Goal: Contribute content: Add original content to the website for others to see

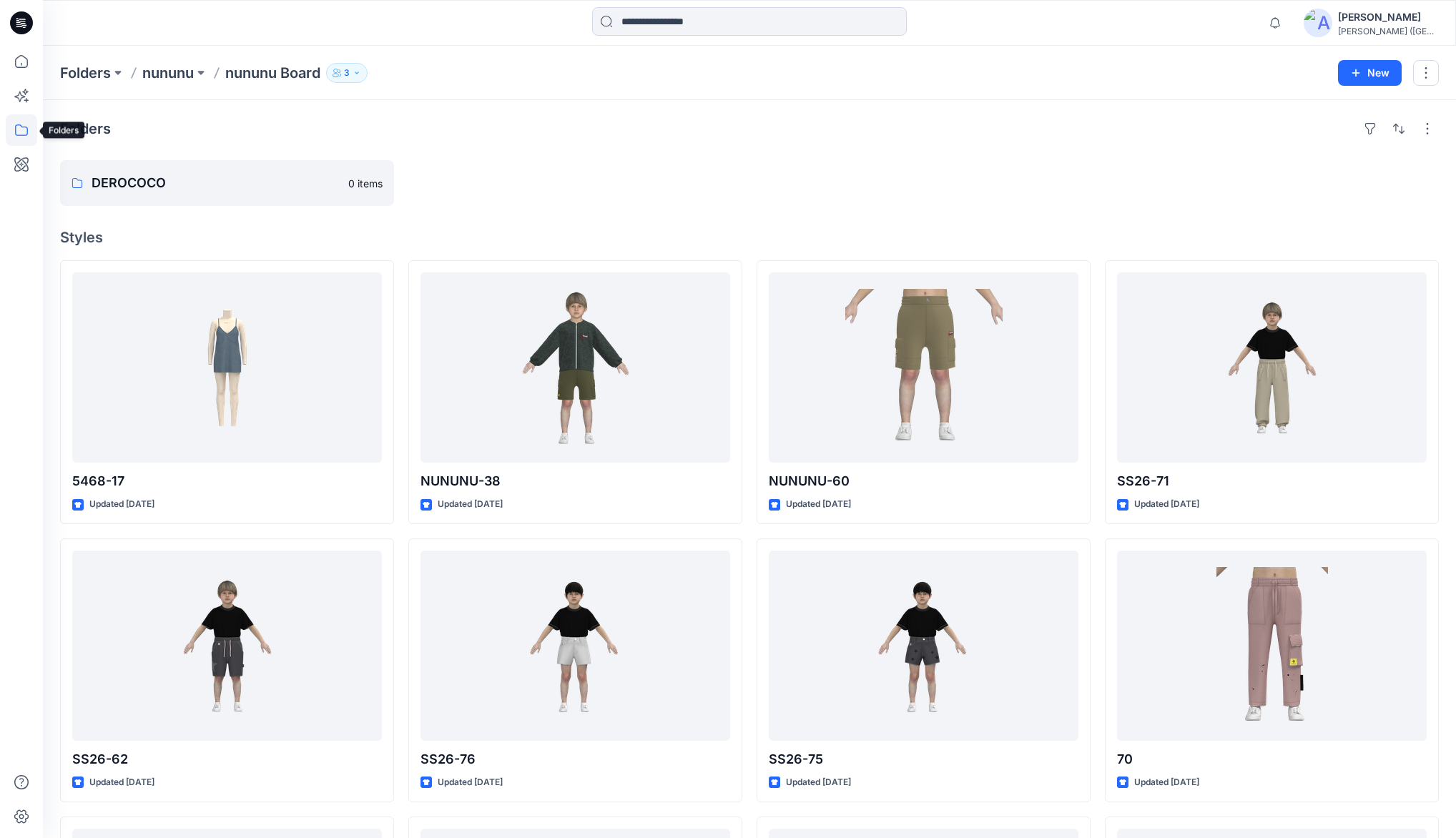
drag, startPoint x: 23, startPoint y: 132, endPoint x: 42, endPoint y: 109, distance: 29.8
click at [23, 132] on icon at bounding box center [21, 130] width 32 height 32
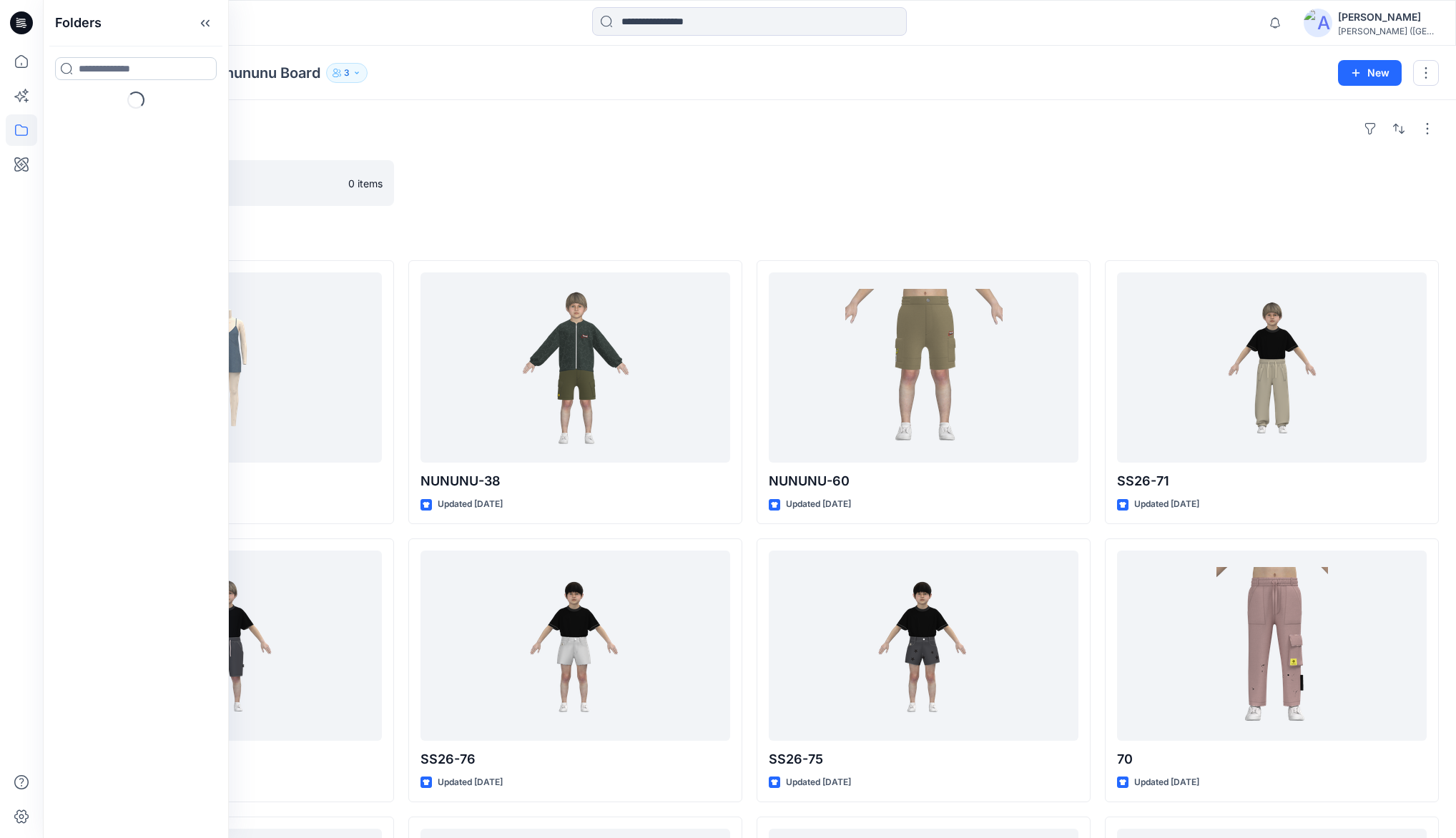
click at [78, 69] on input at bounding box center [136, 68] width 161 height 23
type input "*****"
drag, startPoint x: 95, startPoint y: 104, endPoint x: 104, endPoint y: 99, distance: 10.3
click at [95, 104] on mark "PAPER" at bounding box center [93, 99] width 32 height 19
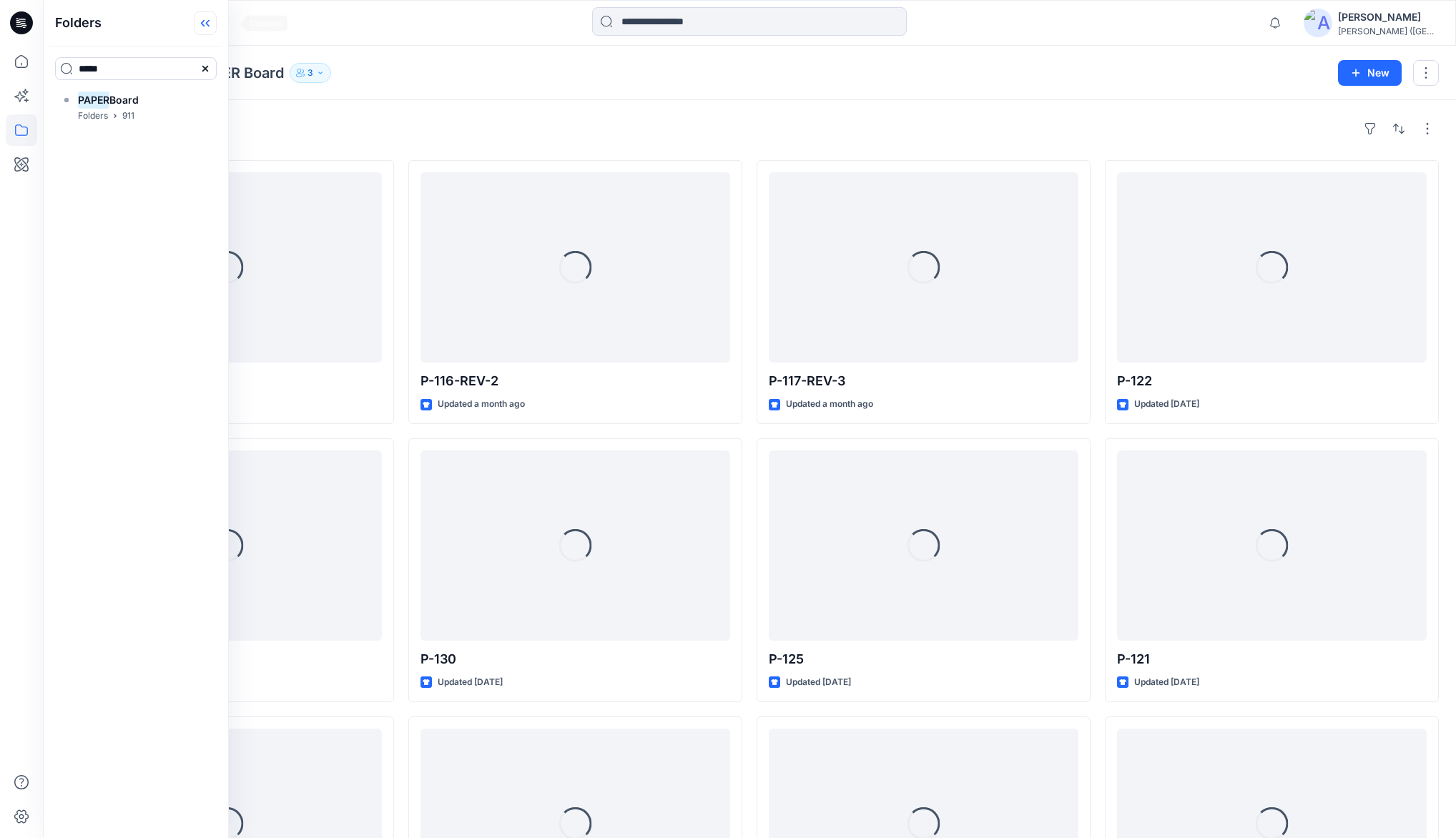
click at [217, 23] on icon at bounding box center [205, 23] width 23 height 23
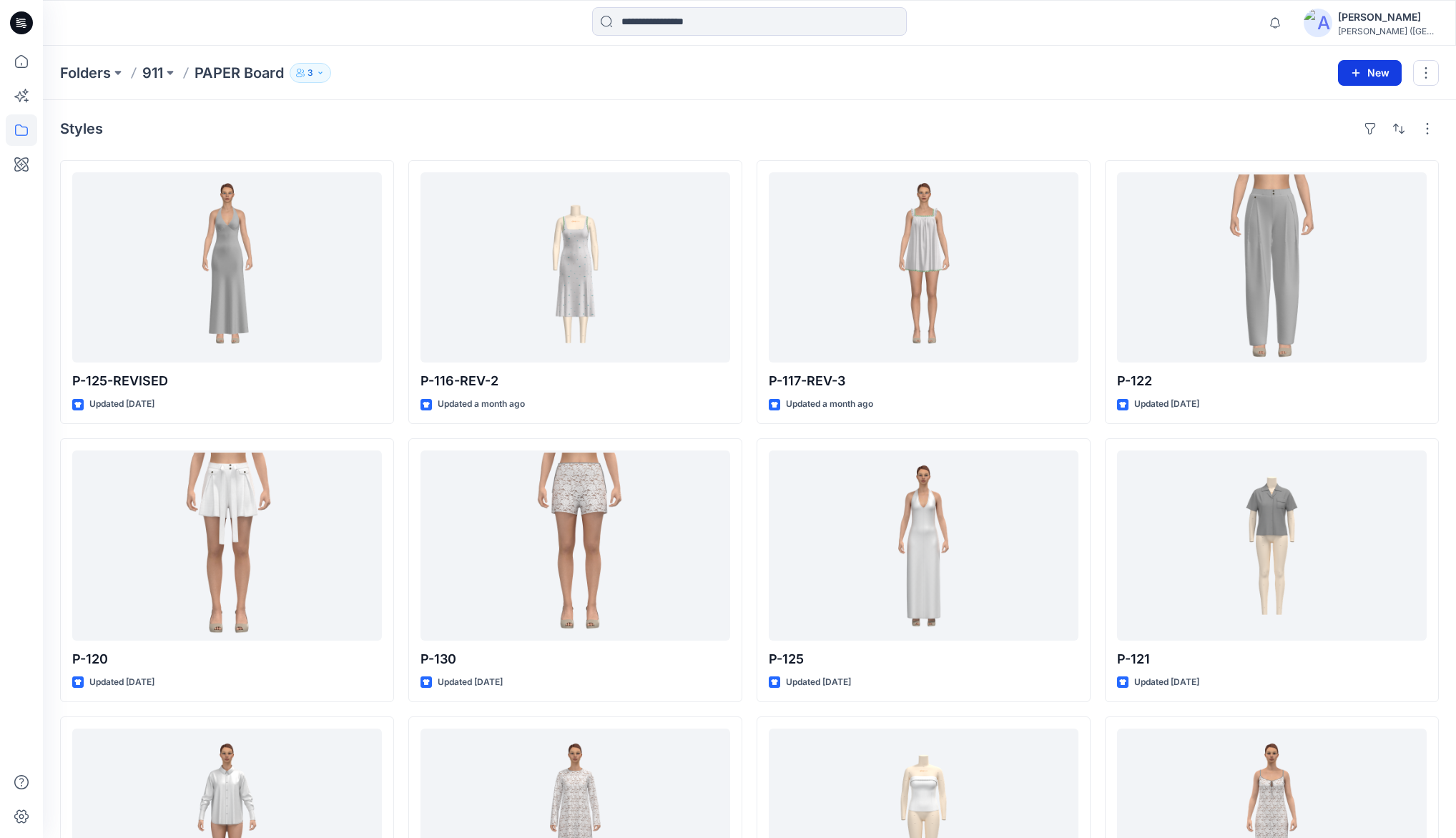
click at [1375, 71] on button "New" at bounding box center [1370, 72] width 64 height 26
click at [1319, 109] on p "New Style" at bounding box center [1326, 108] width 48 height 17
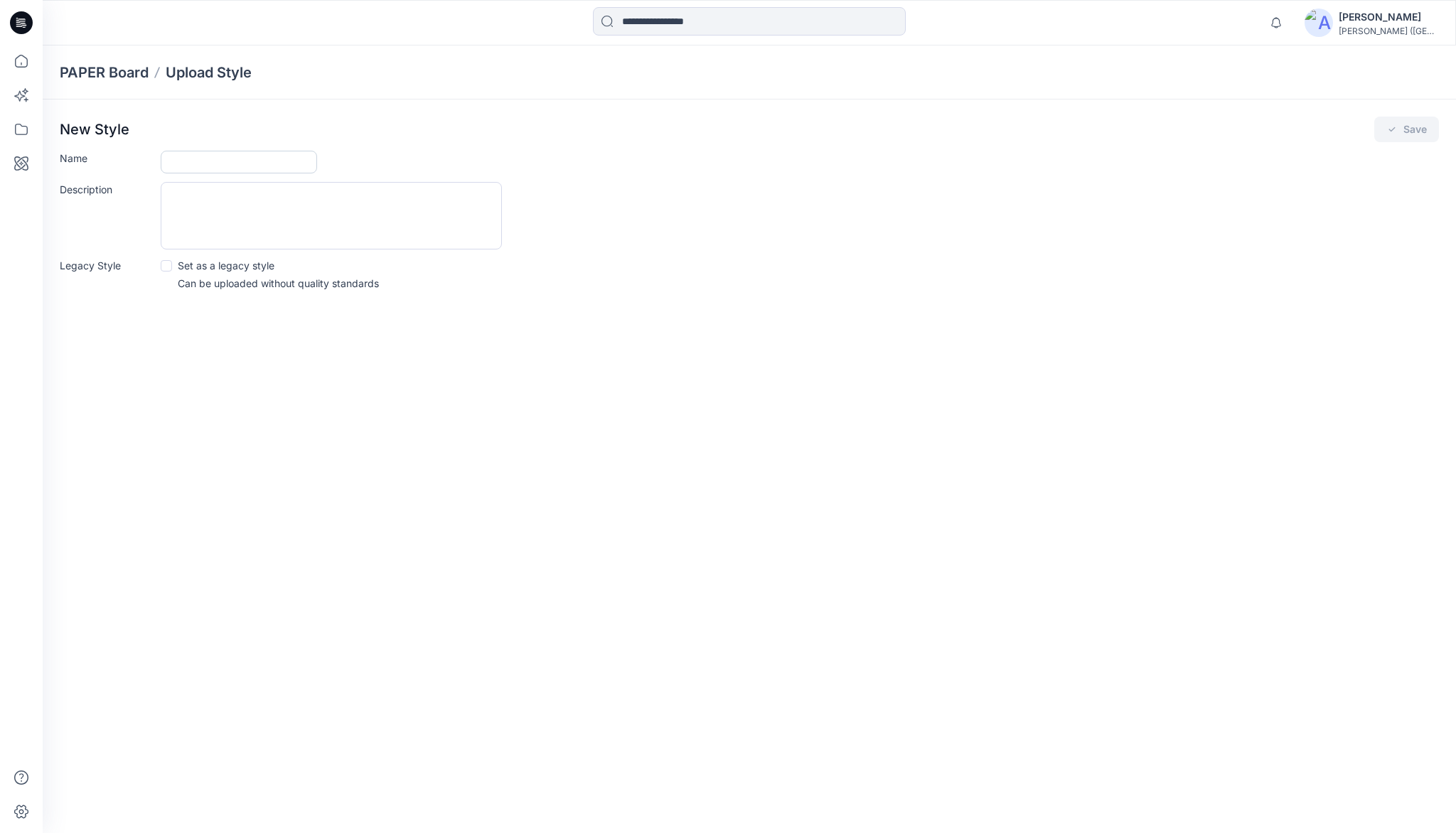
click at [234, 164] on input "Name" at bounding box center [238, 161] width 157 height 22
type input "**********"
click at [1407, 135] on button "Save" at bounding box center [1407, 129] width 65 height 25
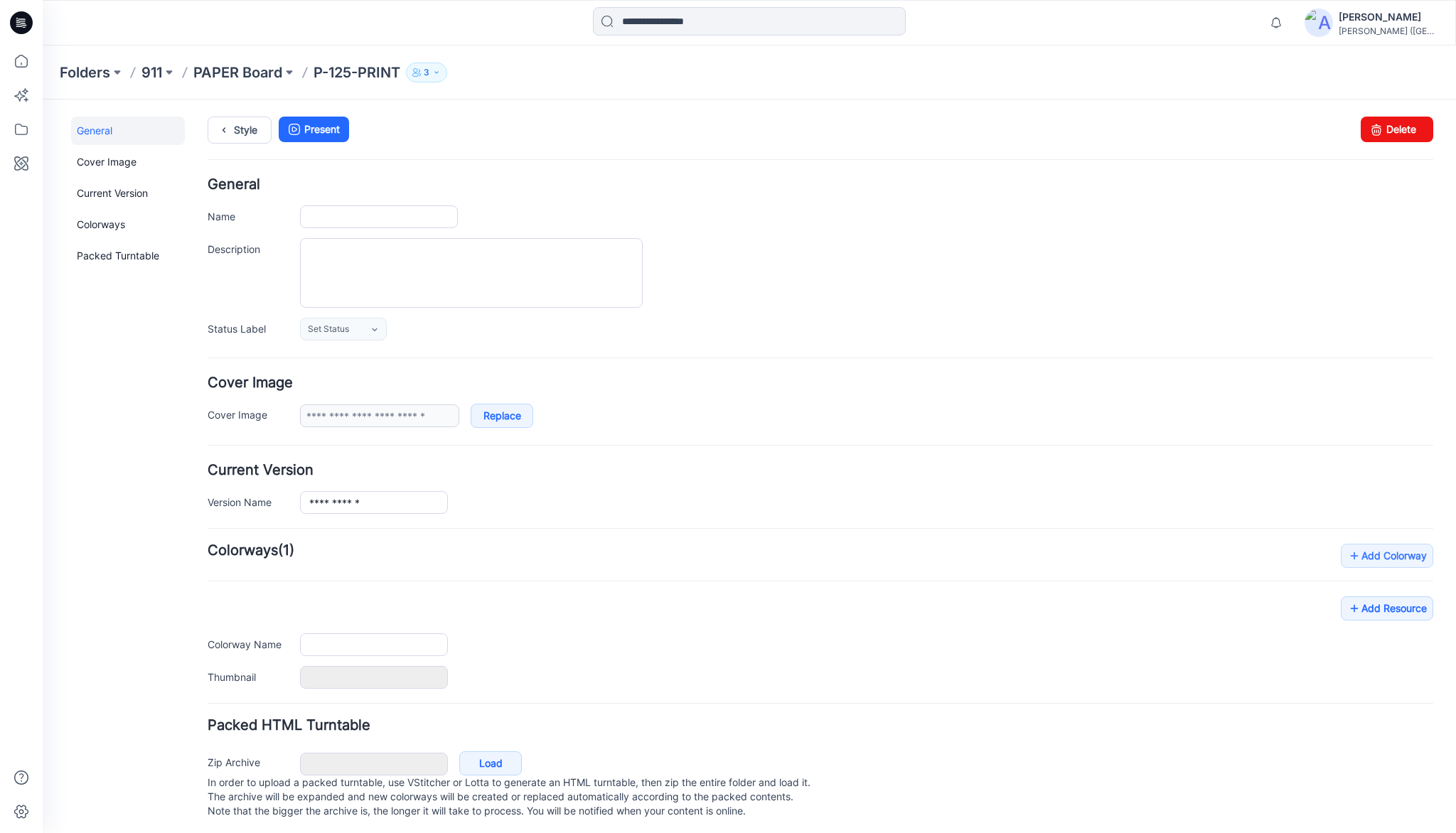
type input "**********"
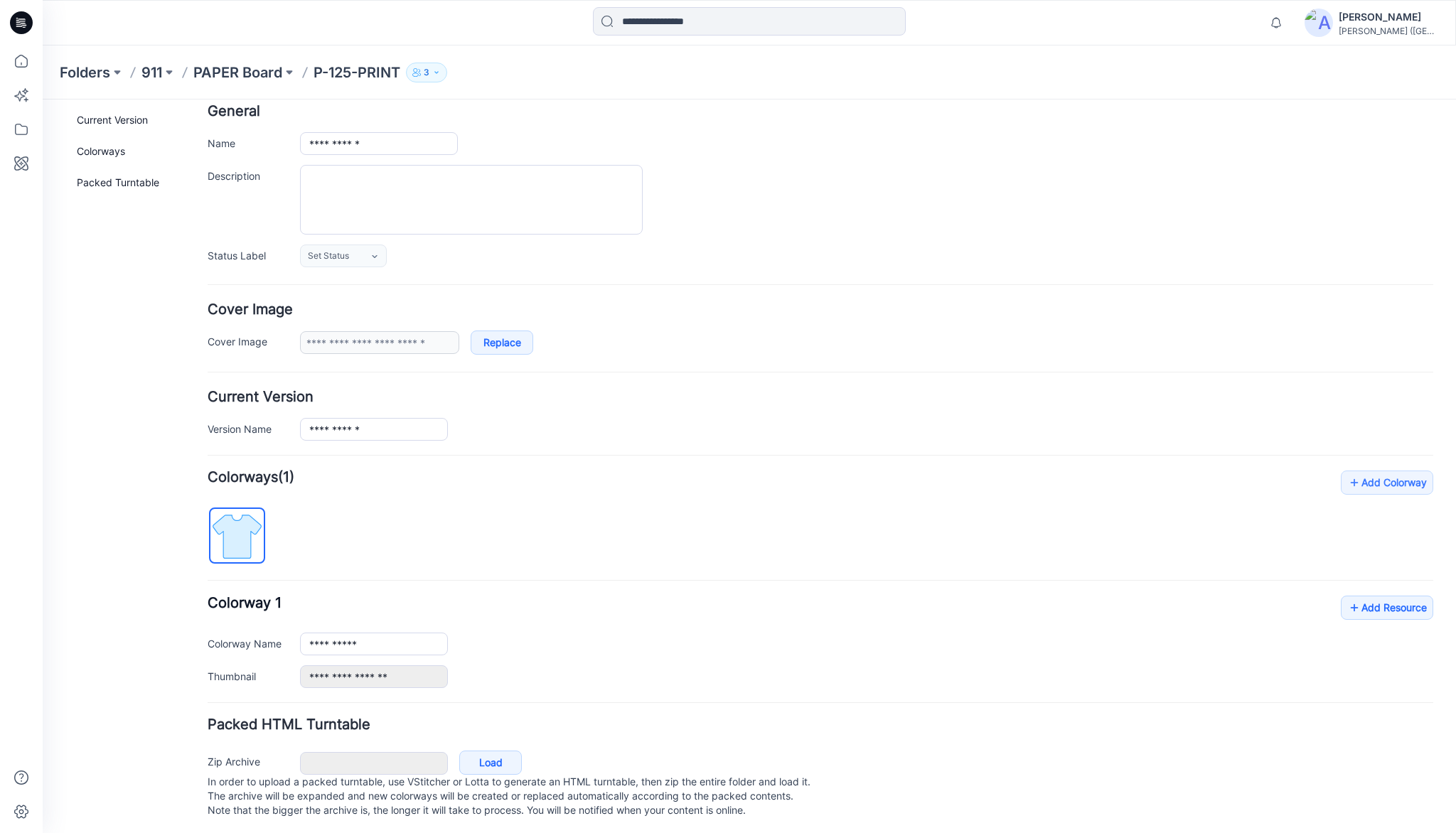
scroll to position [88, 0]
click at [1368, 594] on link "Add Resource" at bounding box center [1387, 604] width 93 height 24
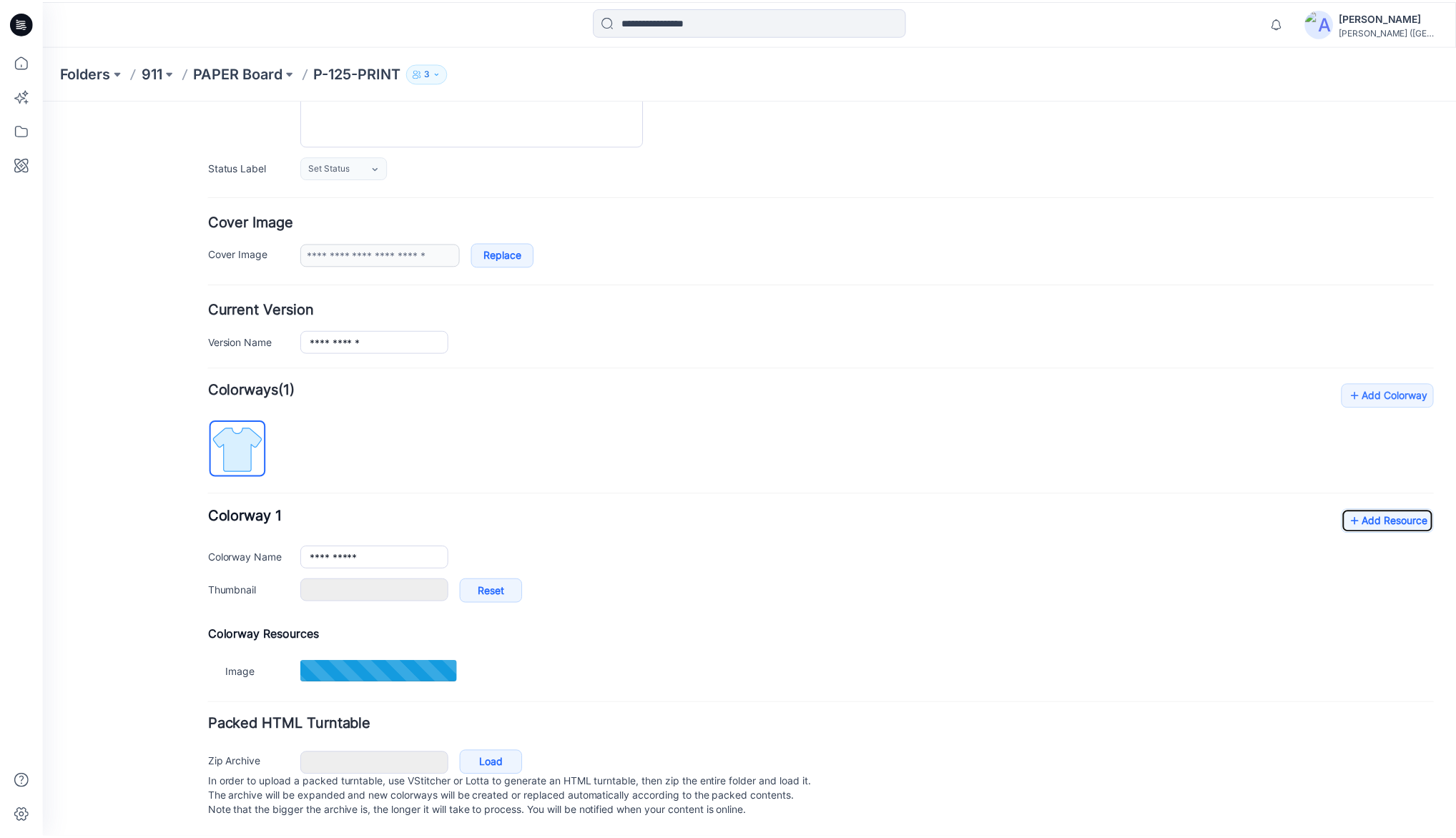
scroll to position [175, 0]
type input "**********"
click at [1402, 508] on link "Add Resource" at bounding box center [1395, 520] width 93 height 24
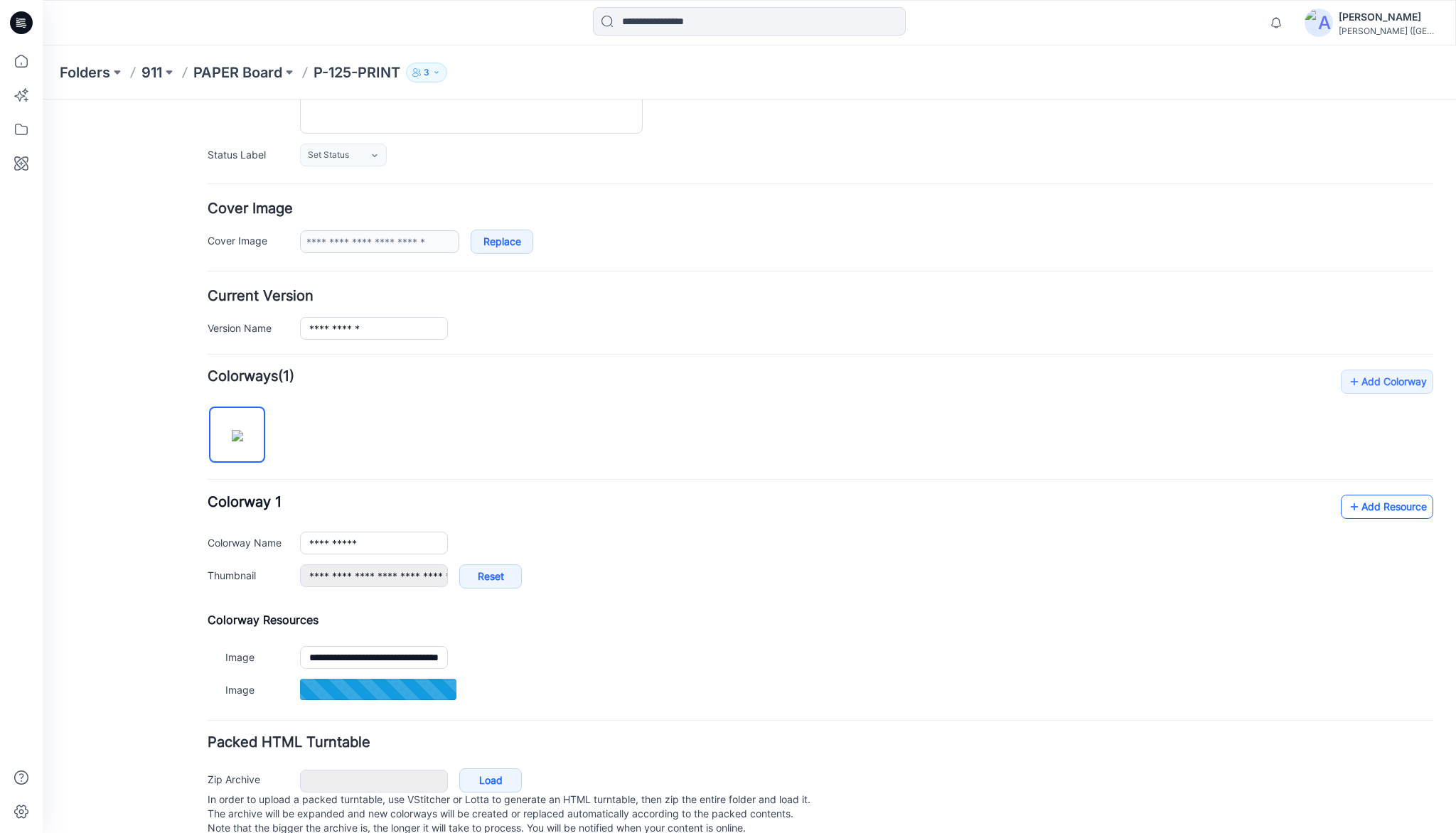
click at [1390, 507] on link "Add Resource" at bounding box center [1387, 506] width 93 height 24
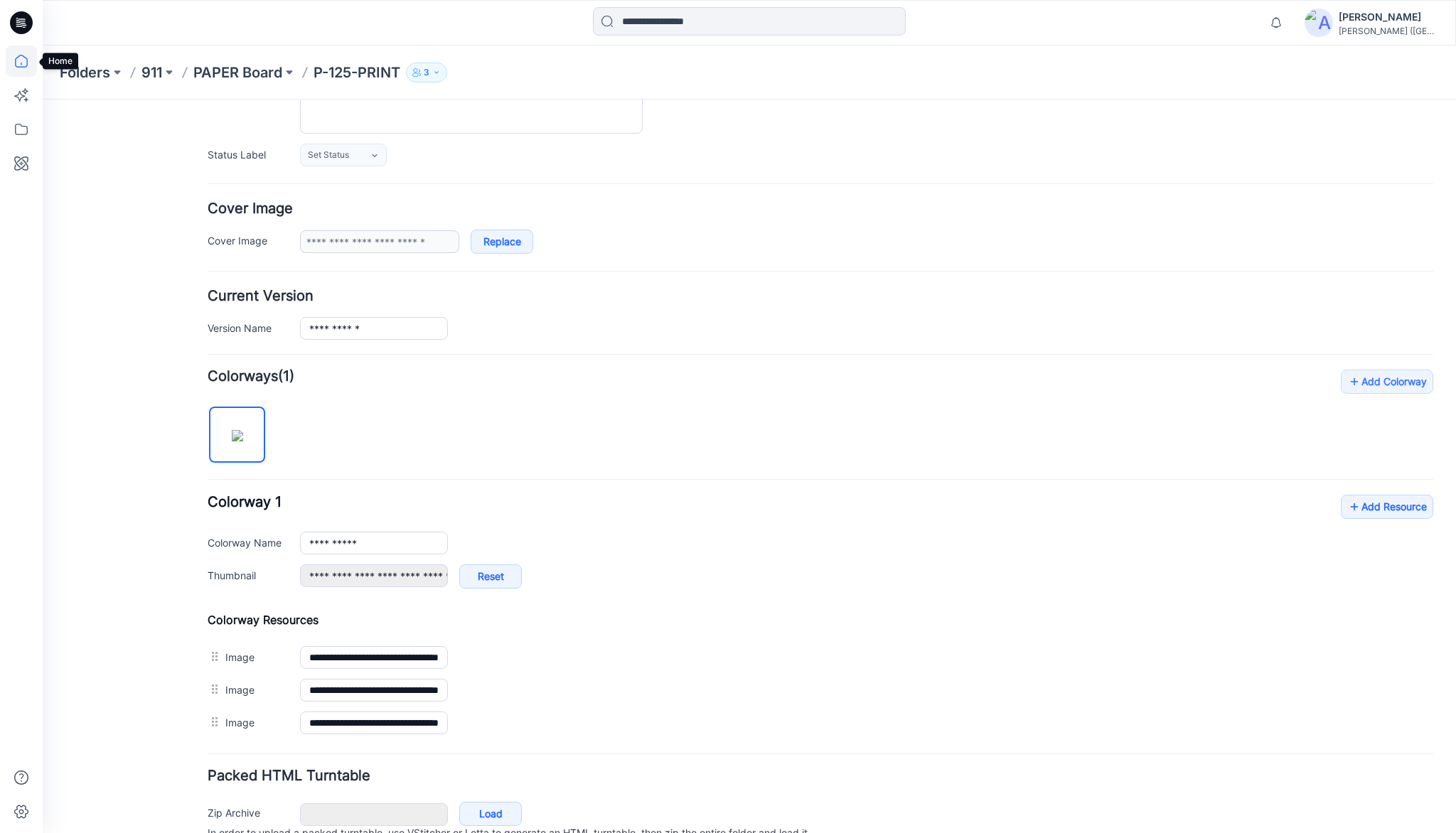
click at [19, 62] on icon at bounding box center [21, 61] width 32 height 32
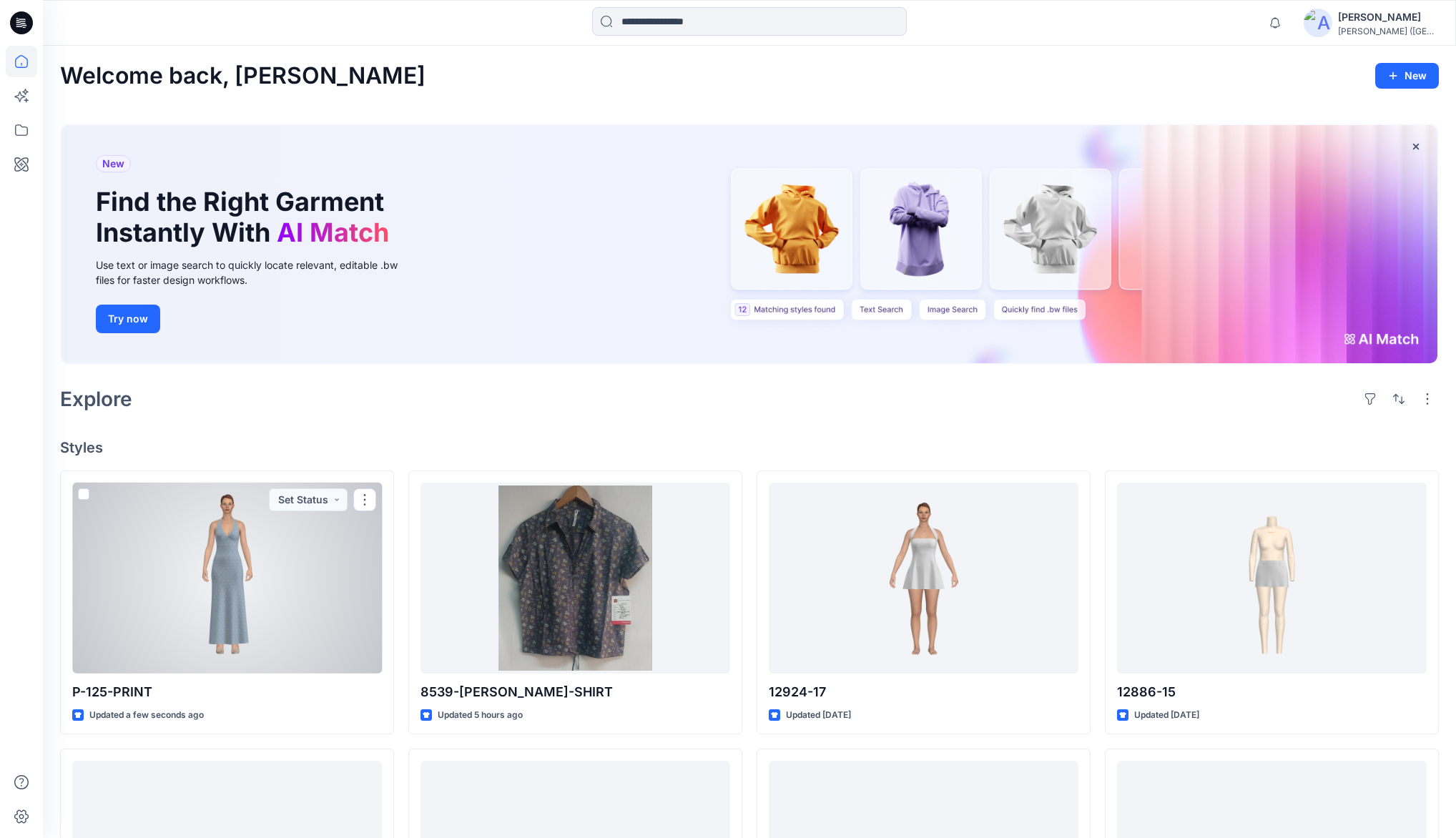
click at [266, 566] on div at bounding box center [227, 577] width 310 height 190
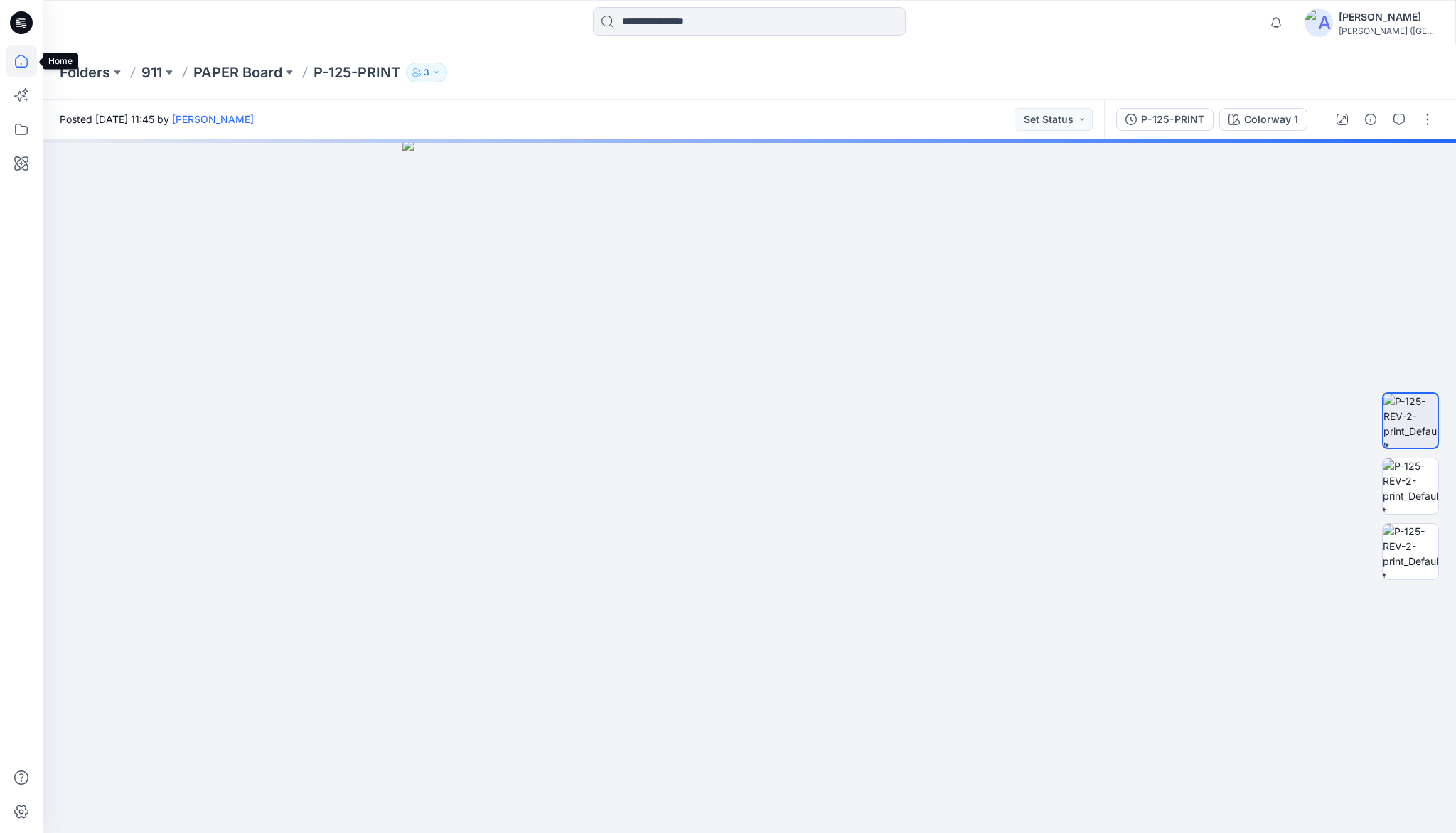
click at [23, 60] on icon at bounding box center [21, 61] width 32 height 32
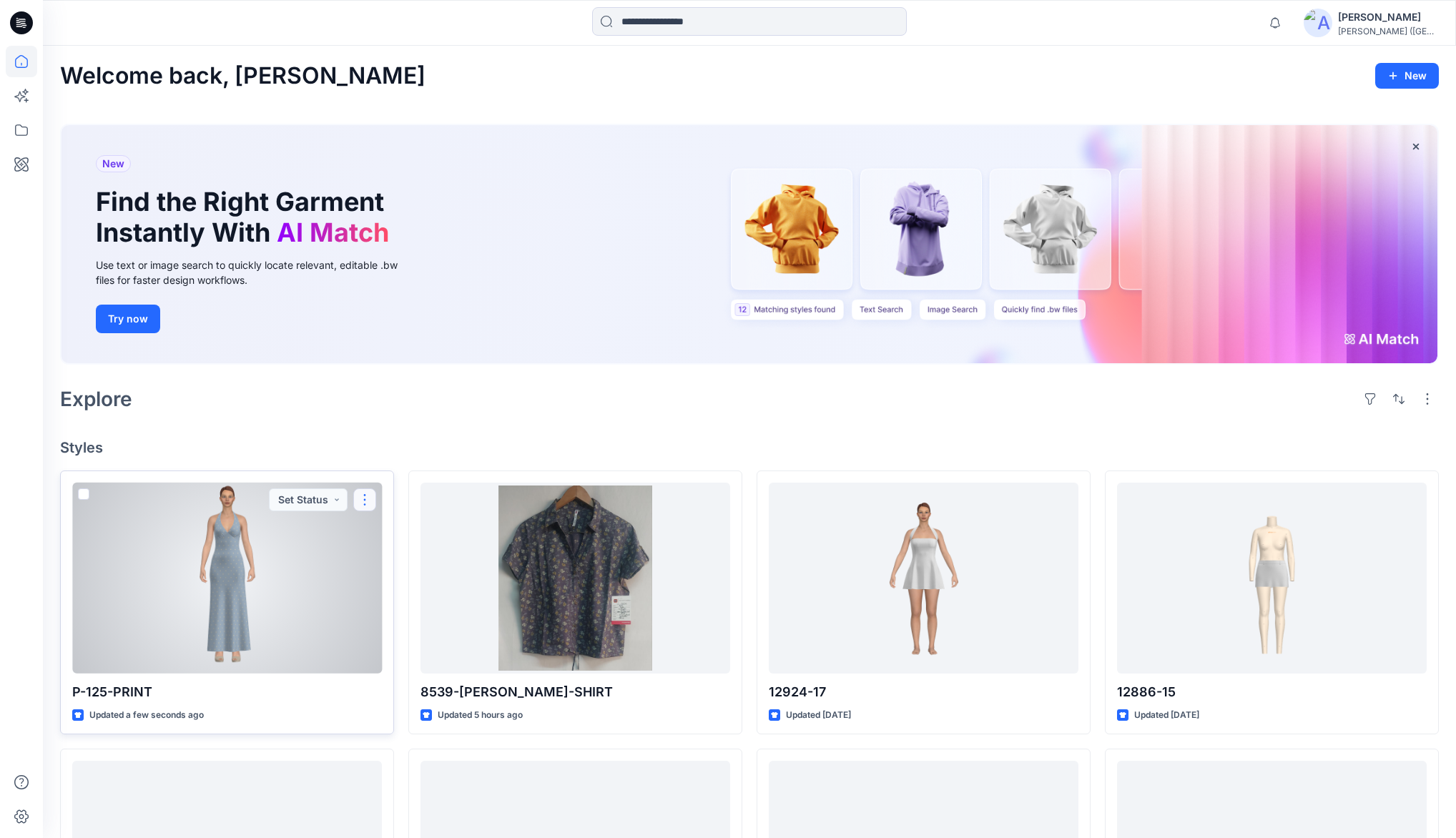
click at [359, 504] on button "button" at bounding box center [364, 499] width 23 height 23
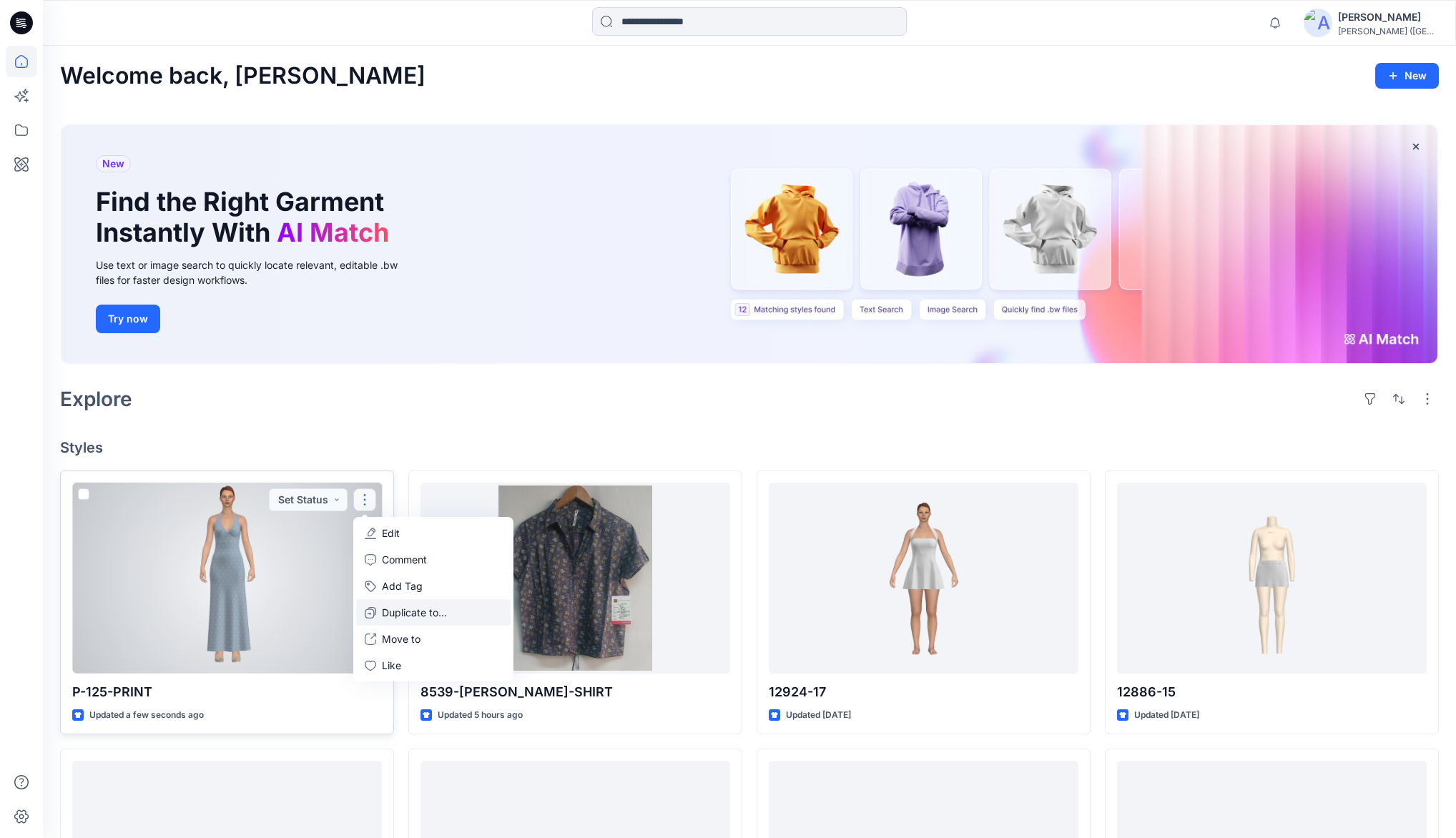
click at [400, 613] on p "Duplicate to..." at bounding box center [414, 612] width 65 height 15
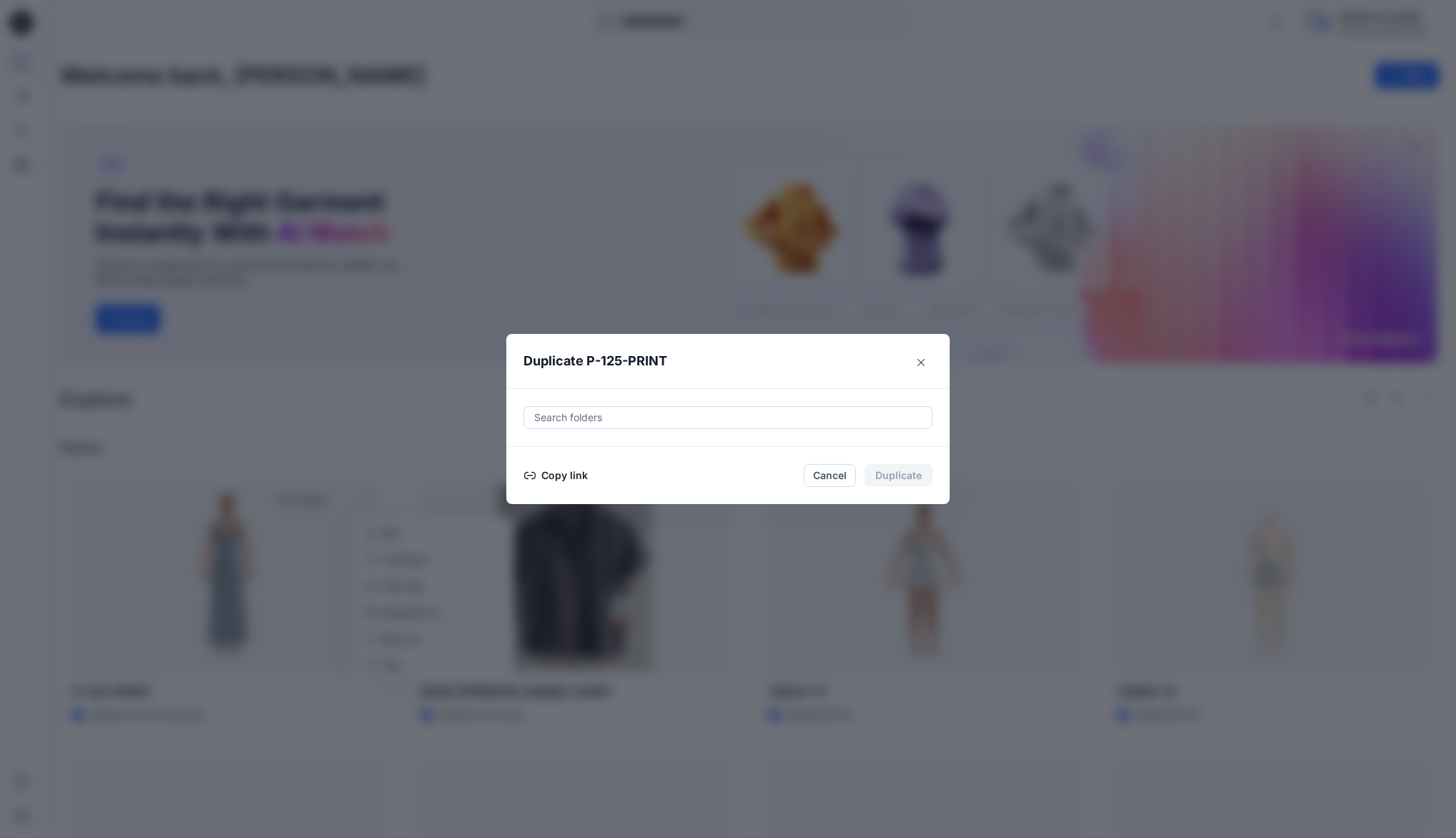
click at [567, 476] on button "Copy link" at bounding box center [556, 476] width 65 height 17
